Goal: Check status: Check status

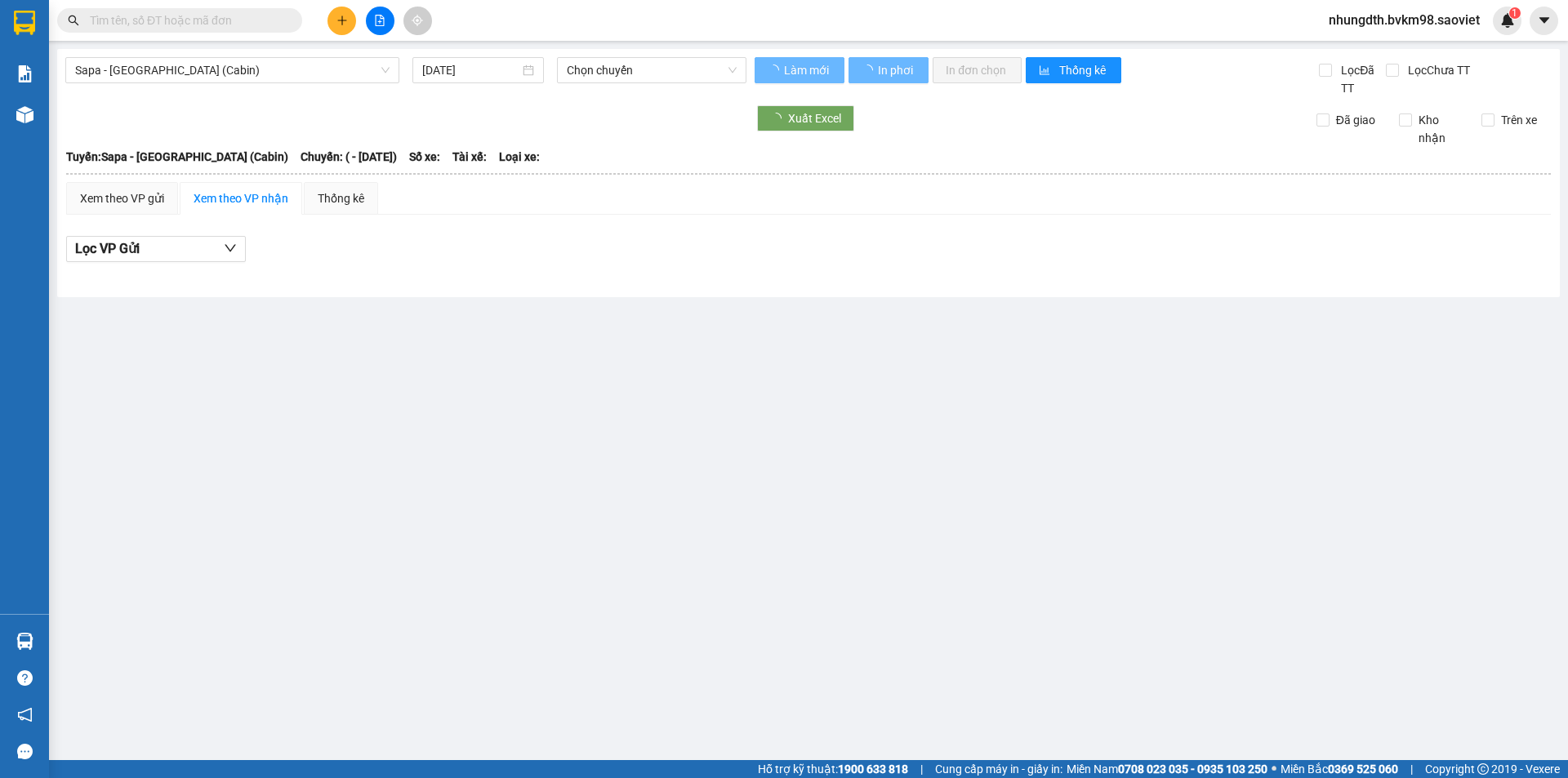
type input "[DATE]"
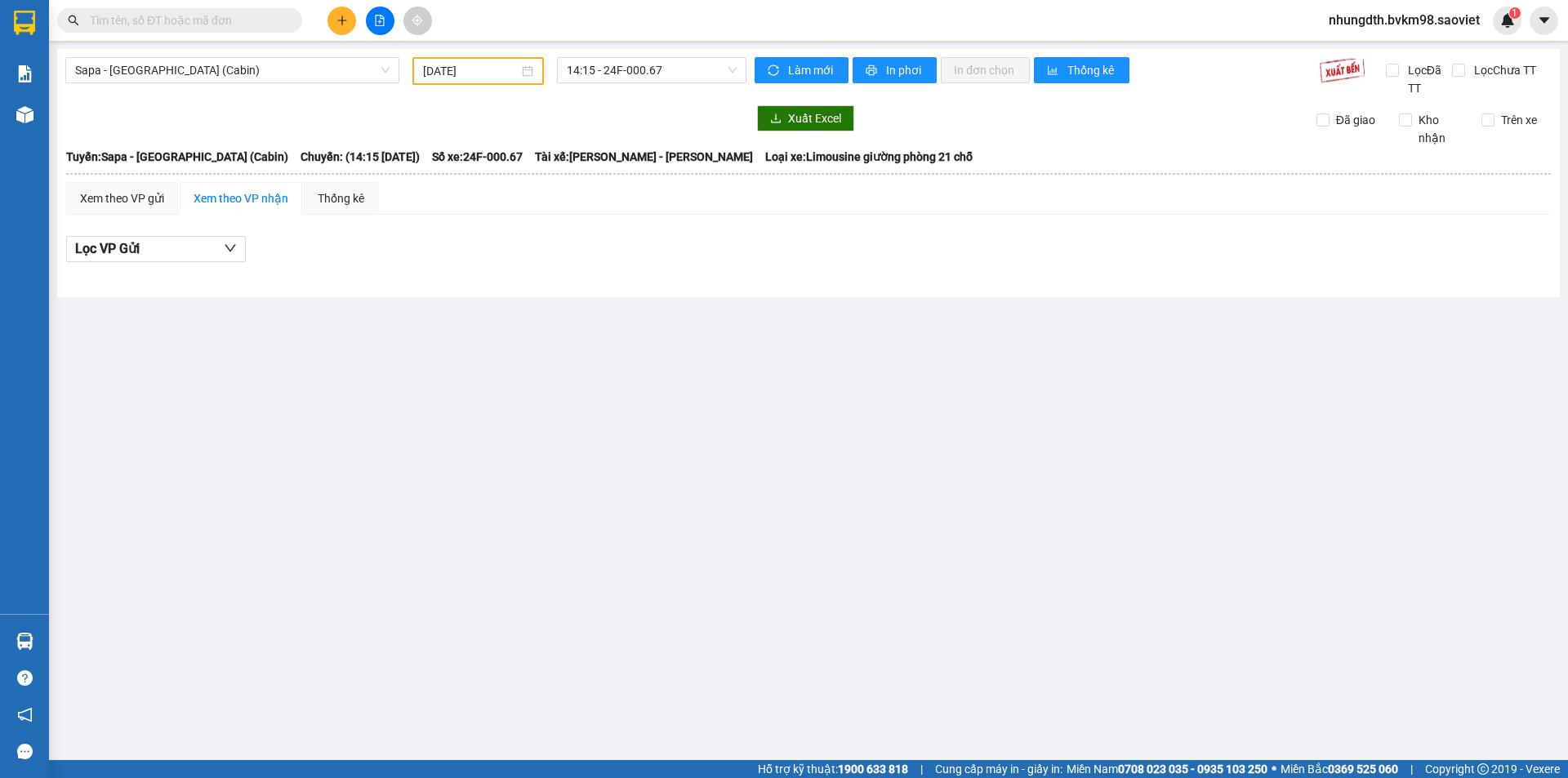
click at [223, 22] on input "text" at bounding box center [186, 20] width 193 height 18
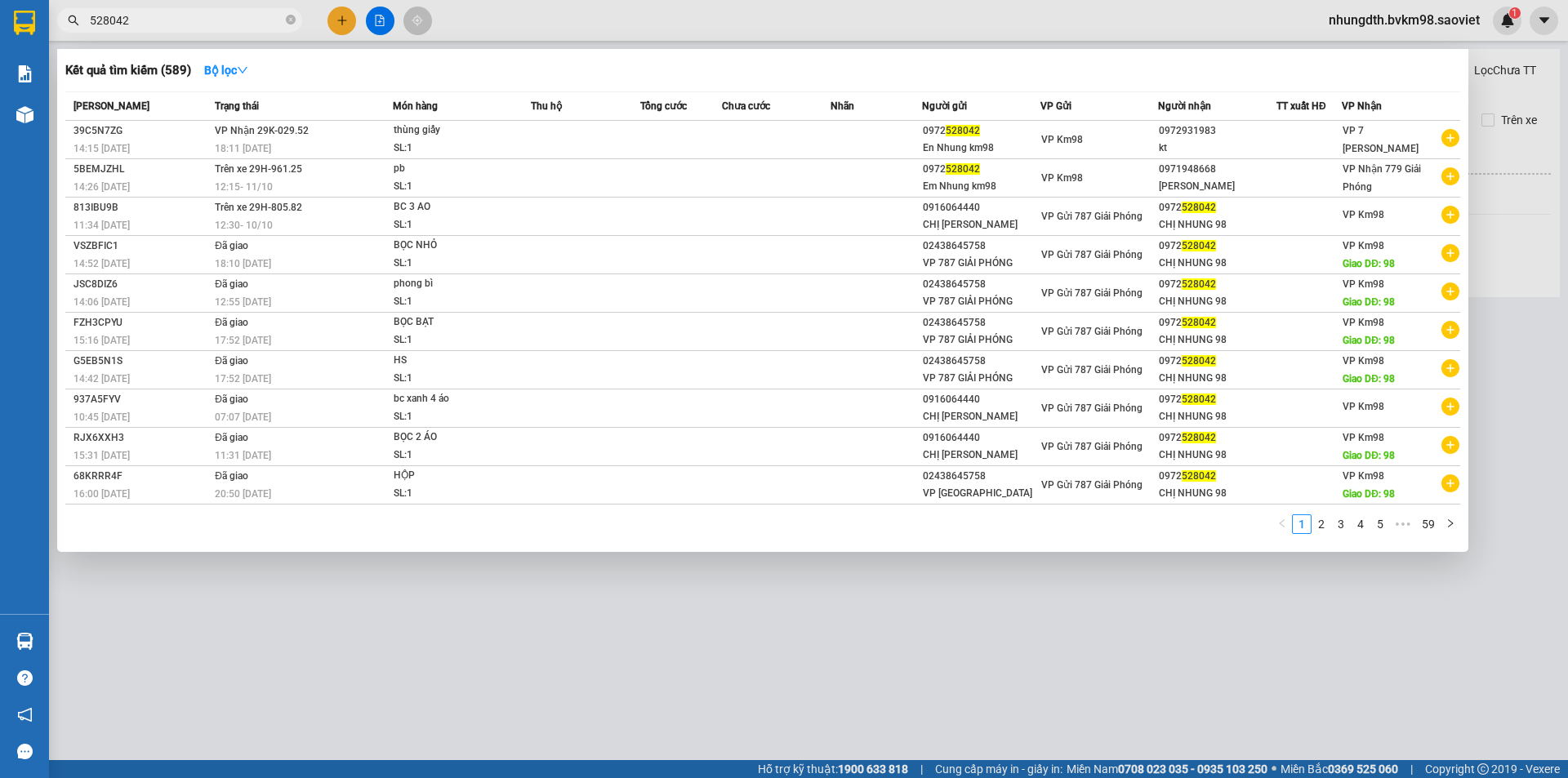
type input "528042"
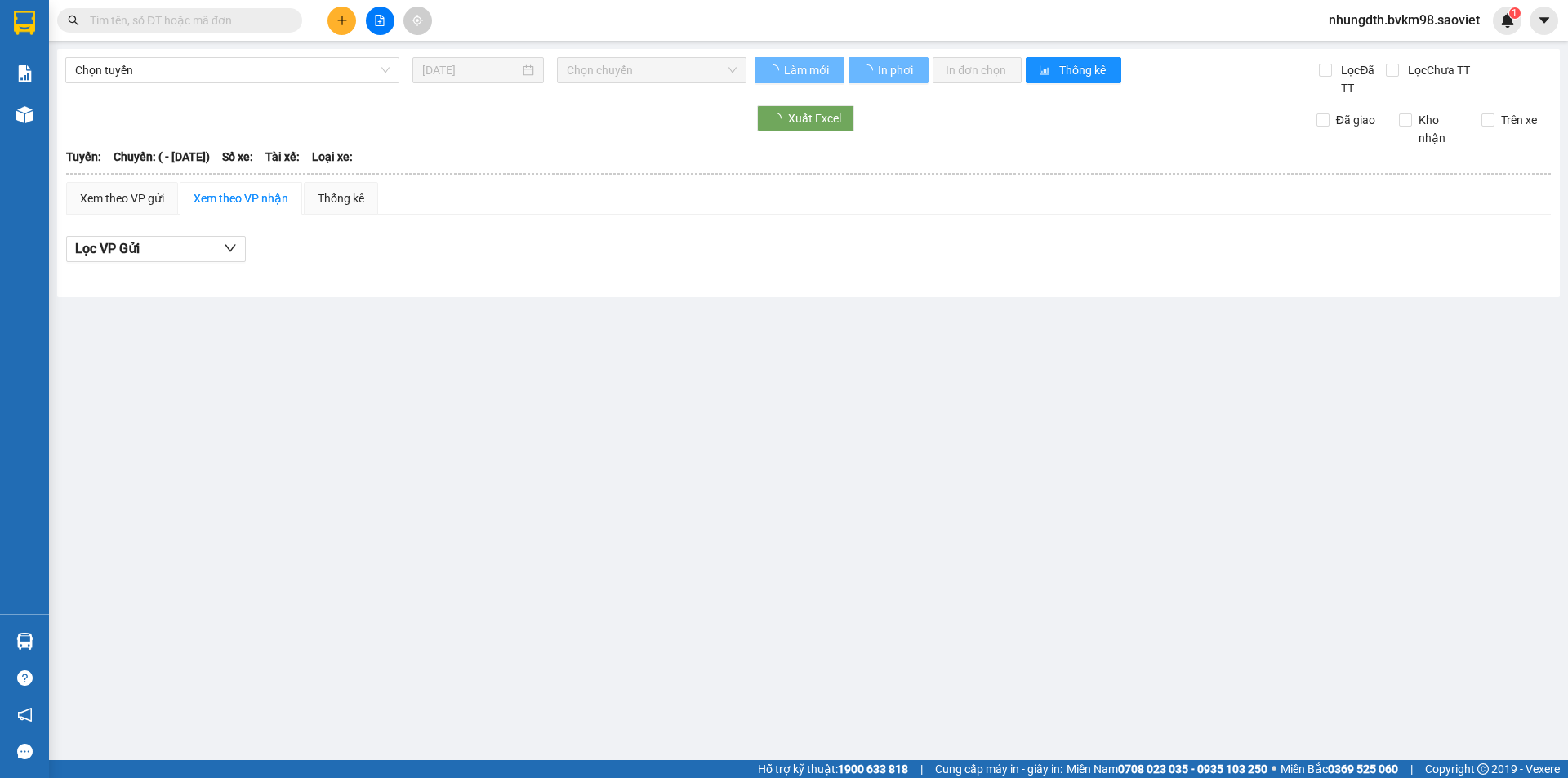
type input "[DATE]"
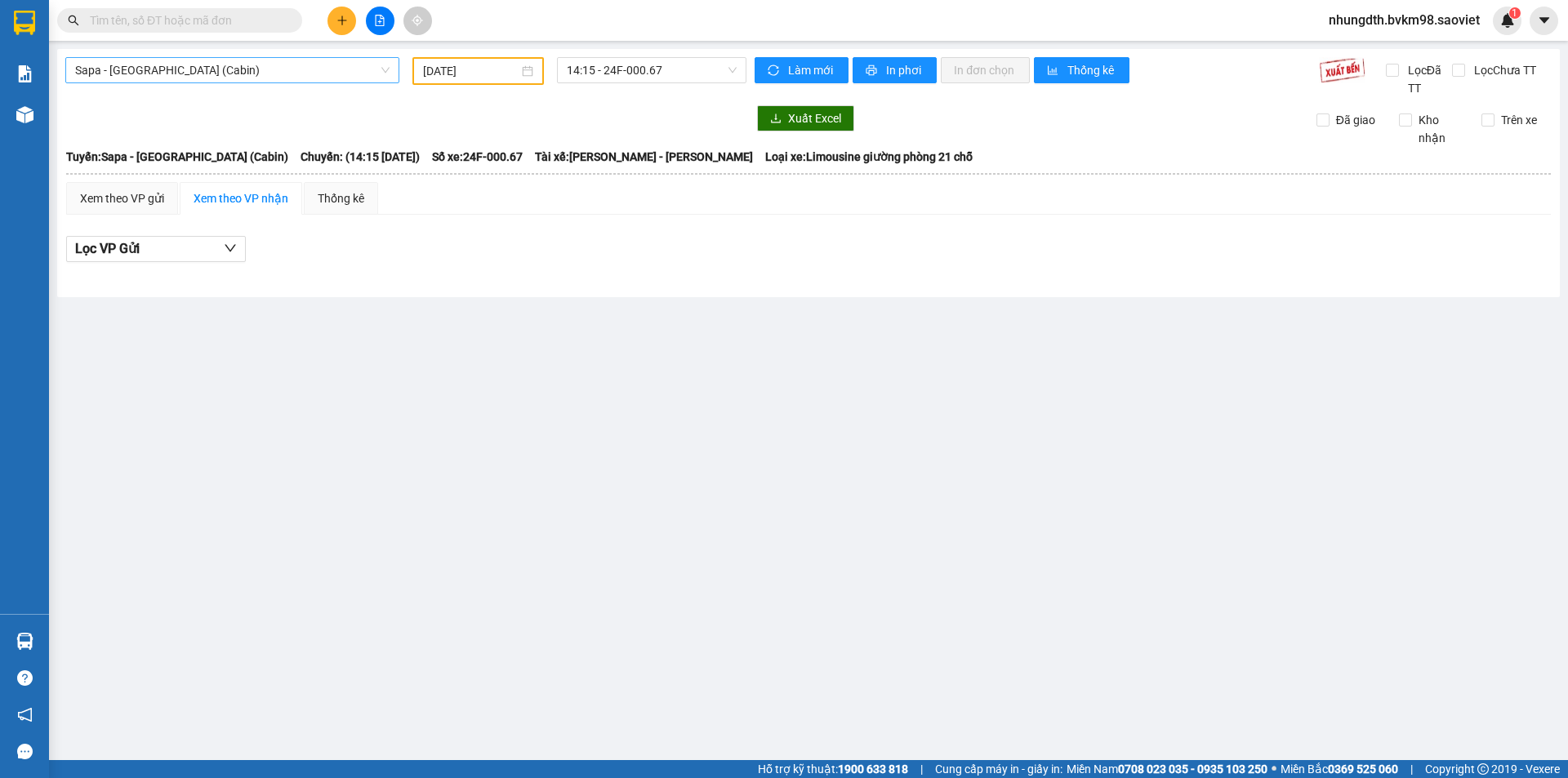
click at [256, 77] on span "Sapa - [GEOGRAPHIC_DATA] (Cabin)" at bounding box center [232, 70] width 315 height 24
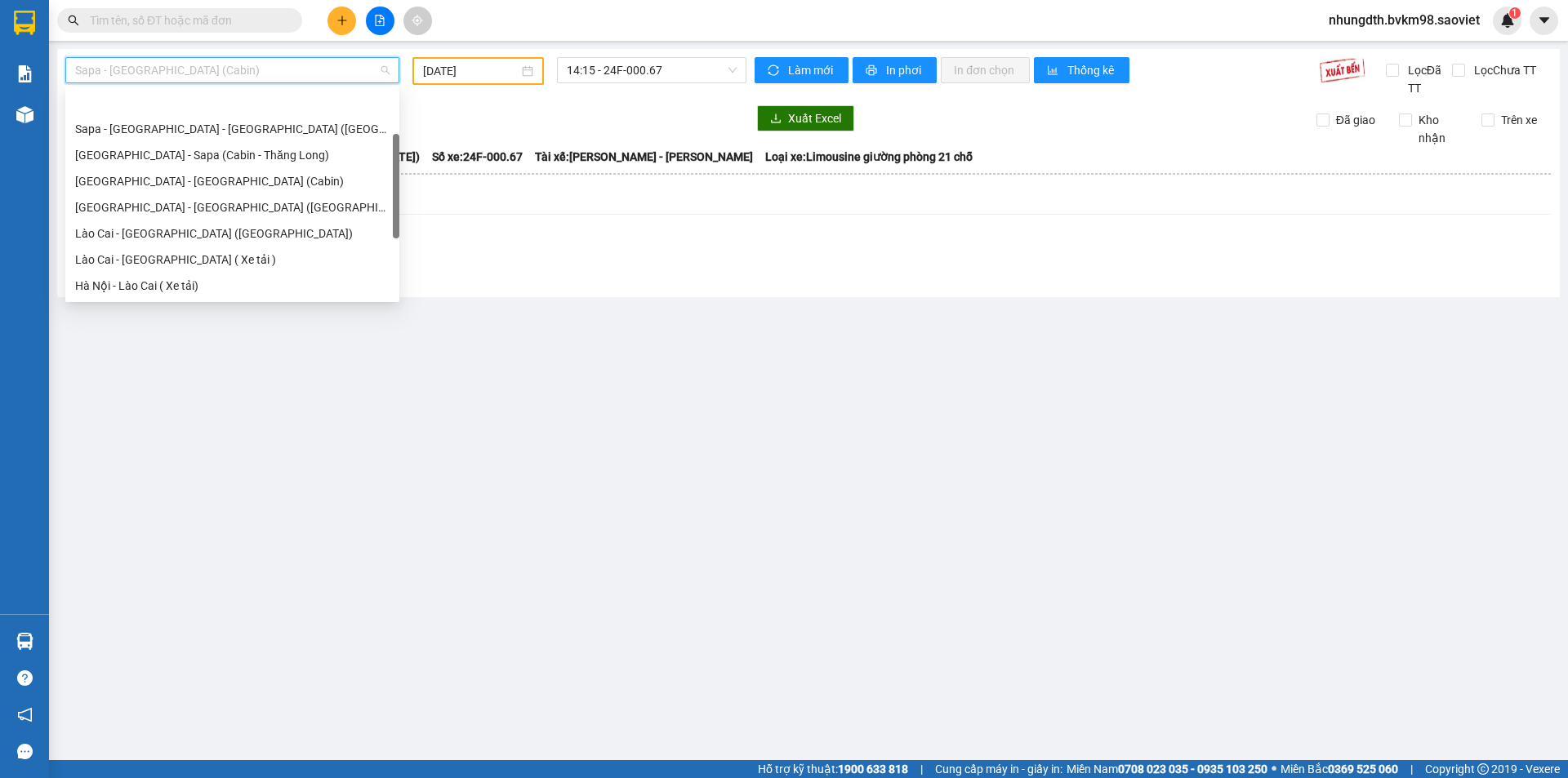
scroll to position [52, 0]
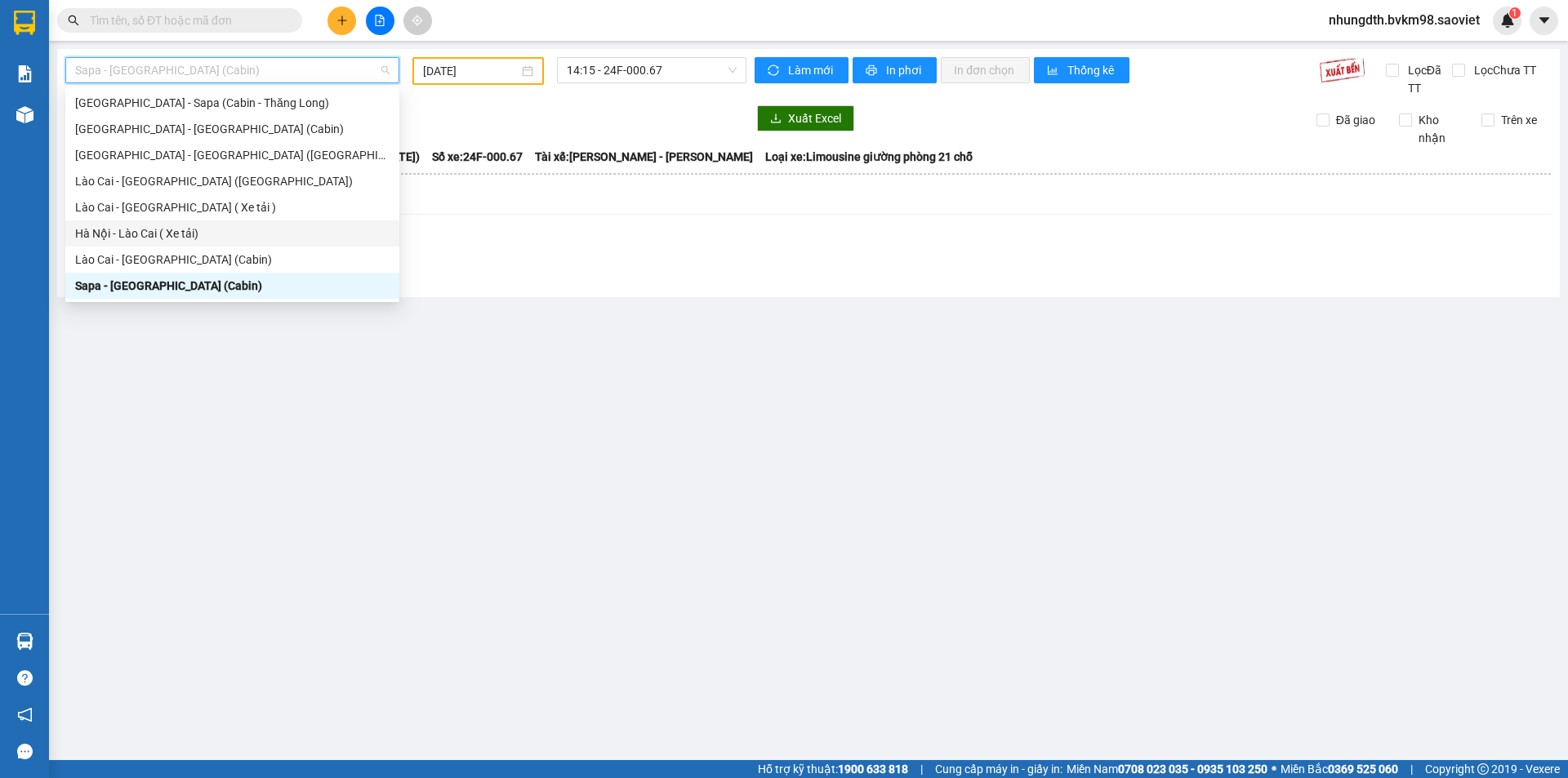
click at [175, 227] on div "Hà Nội - Lào Cai ( Xe tải)" at bounding box center [232, 233] width 315 height 18
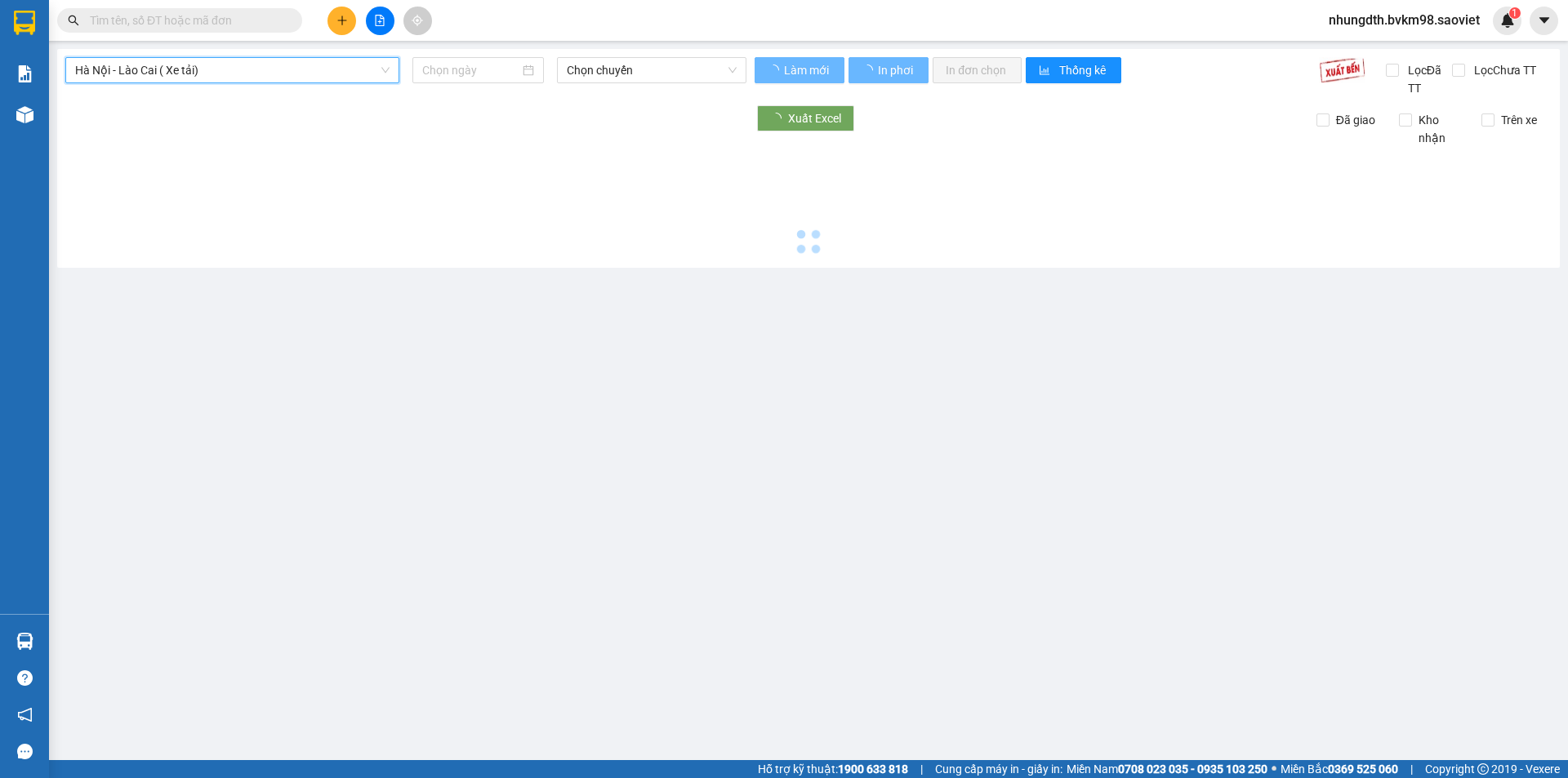
type input "[DATE]"
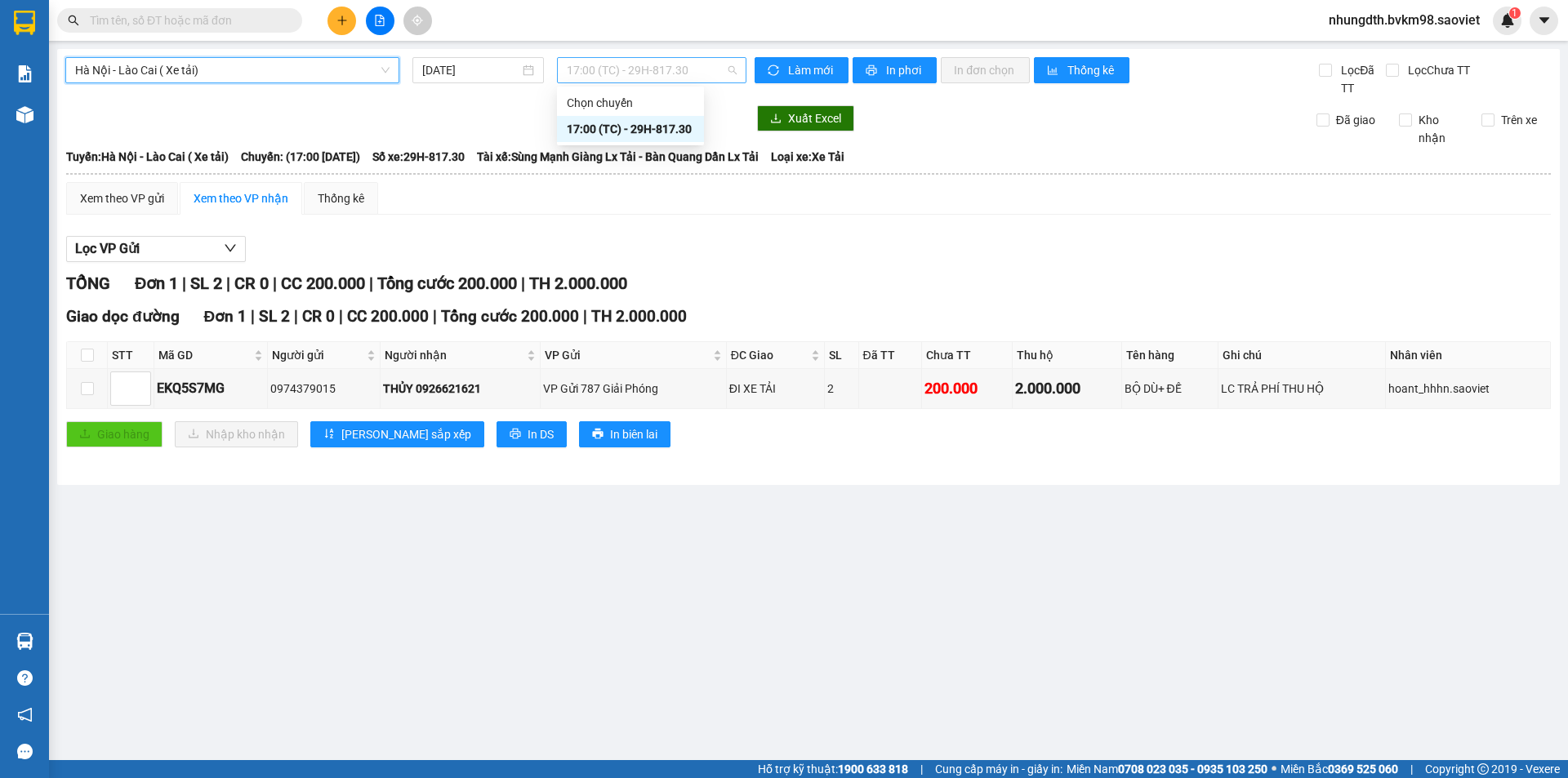
click at [642, 74] on span "17:00 (TC) - 29H-817.30" at bounding box center [652, 70] width 170 height 24
